Goal: Check status: Check status

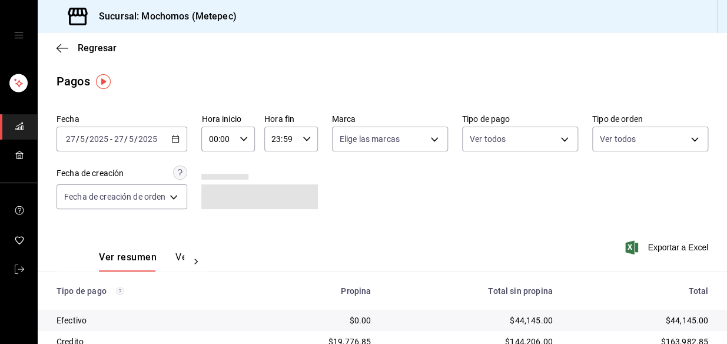
click at [174, 135] on icon "button" at bounding box center [175, 139] width 8 height 8
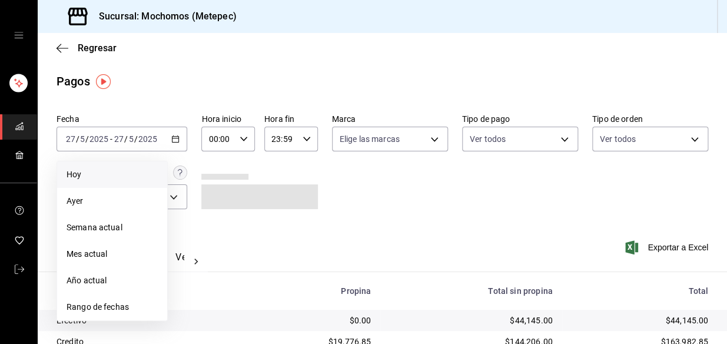
click at [112, 178] on span "Hoy" at bounding box center [112, 174] width 91 height 12
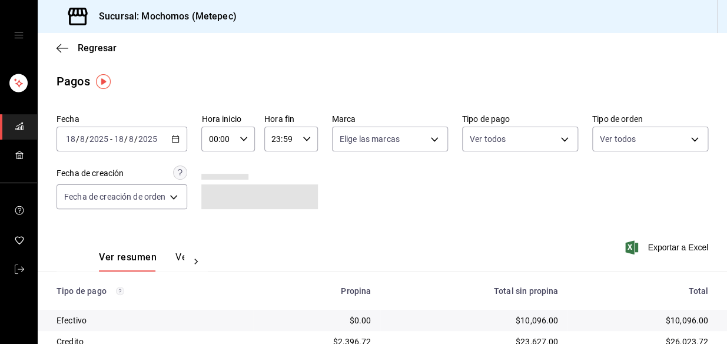
click at [276, 134] on input "23:59" at bounding box center [281, 139] width 34 height 24
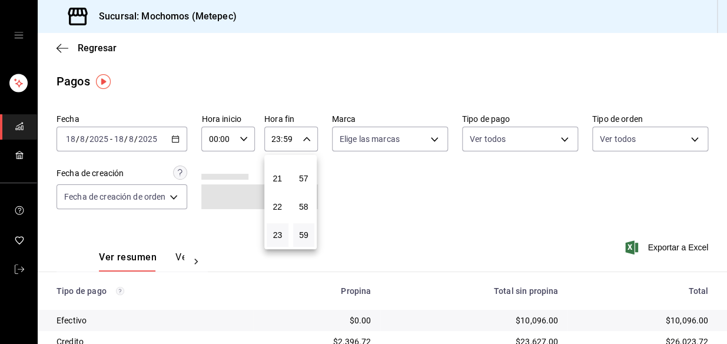
click at [239, 141] on div at bounding box center [363, 172] width 727 height 344
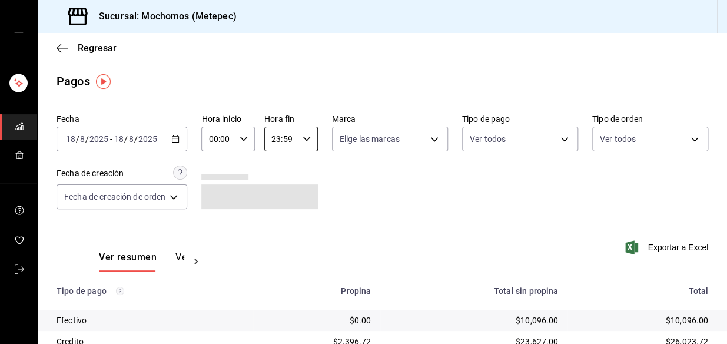
click at [246, 140] on icon "button" at bounding box center [244, 139] width 8 height 8
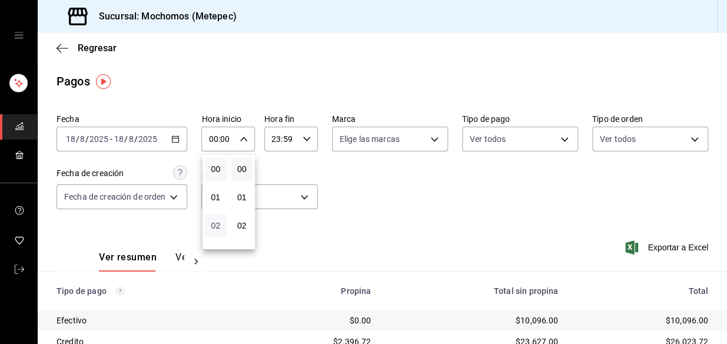
click at [217, 225] on span "02" at bounding box center [216, 225] width 8 height 9
type input "02:00"
click at [356, 165] on div at bounding box center [363, 172] width 727 height 344
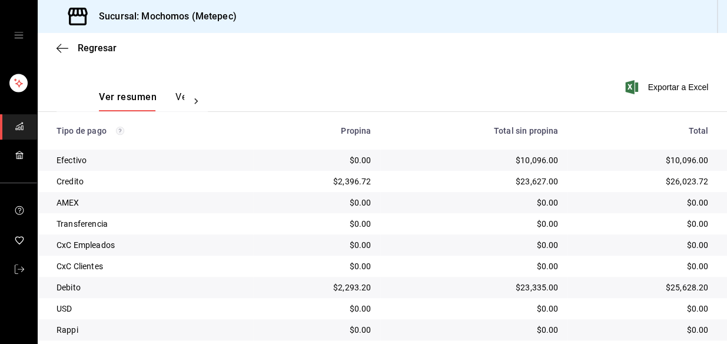
scroll to position [197, 0]
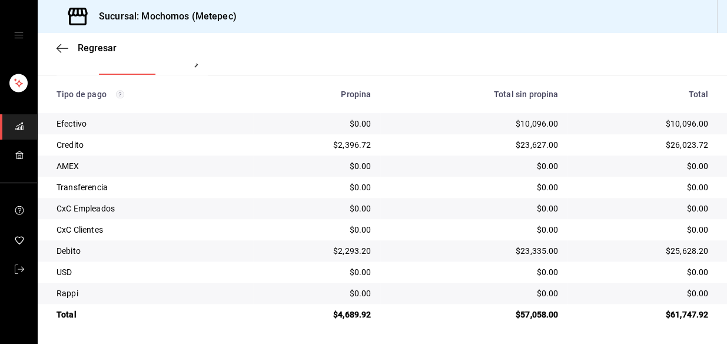
click at [168, 234] on div "CxC Clientes" at bounding box center [150, 230] width 187 height 12
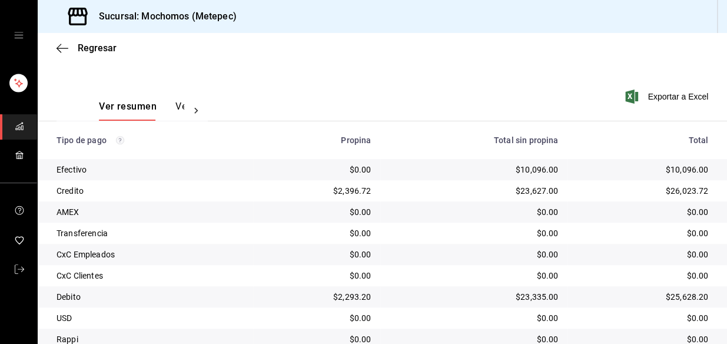
scroll to position [197, 0]
